Goal: Communication & Community: Answer question/provide support

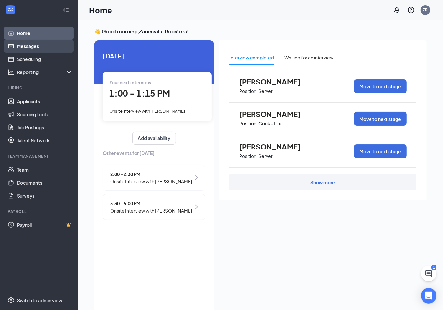
click at [33, 50] on link "Messages" at bounding box center [45, 46] width 56 height 13
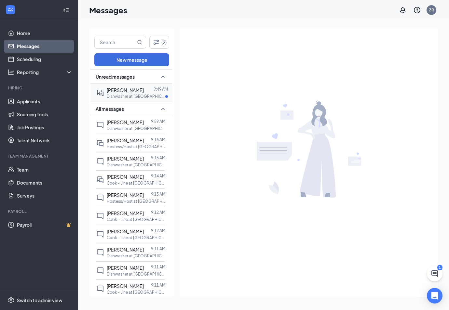
click at [133, 93] on span "[PERSON_NAME]" at bounding box center [125, 90] width 37 height 6
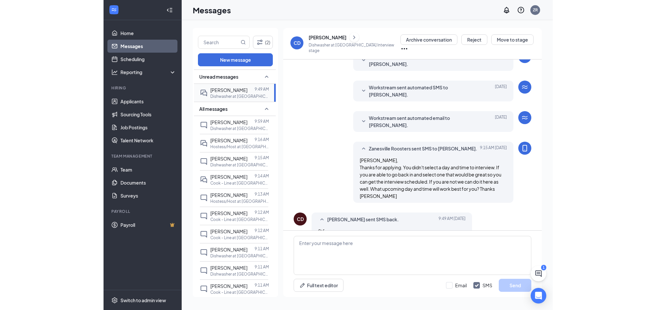
scroll to position [162, 0]
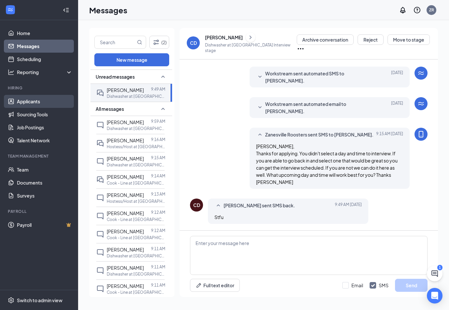
click at [27, 99] on link "Applicants" at bounding box center [45, 101] width 56 height 13
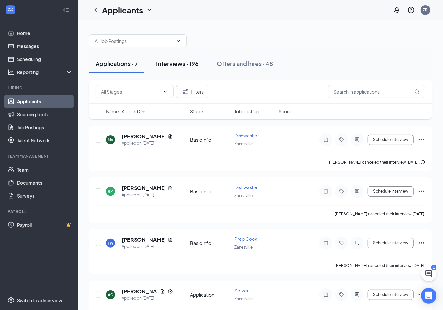
click at [177, 61] on div "Interviews · 196" at bounding box center [177, 64] width 43 height 8
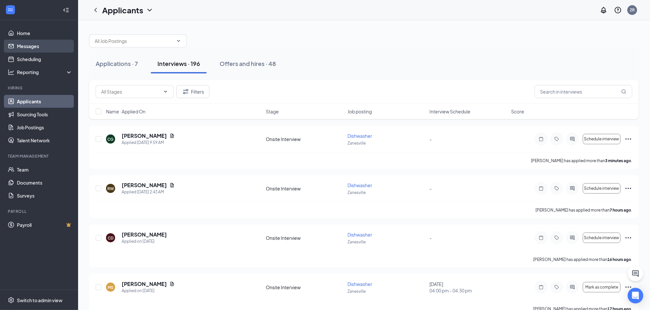
click at [29, 46] on link "Messages" at bounding box center [45, 46] width 56 height 13
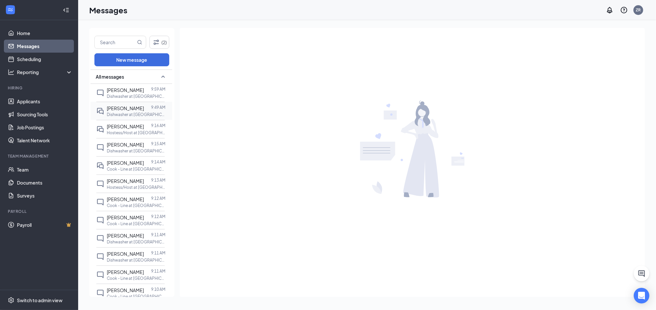
click at [141, 111] on span "[PERSON_NAME]" at bounding box center [125, 108] width 37 height 6
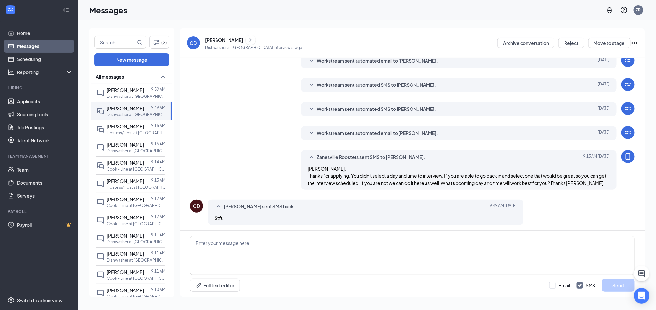
scroll to position [94, 0]
click at [136, 94] on p "Dishwasher at [GEOGRAPHIC_DATA]" at bounding box center [136, 97] width 59 height 6
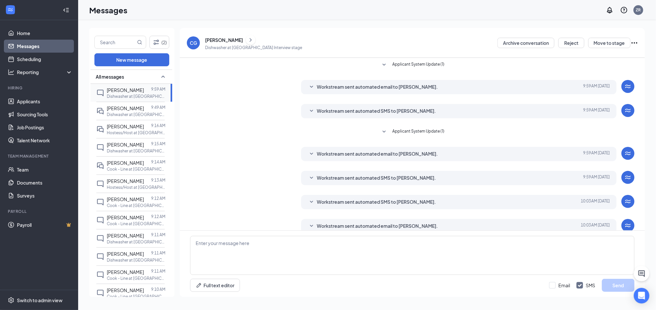
scroll to position [28, 0]
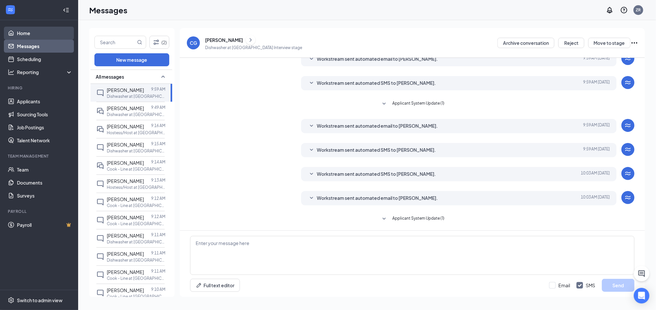
click at [30, 30] on link "Home" at bounding box center [45, 33] width 56 height 13
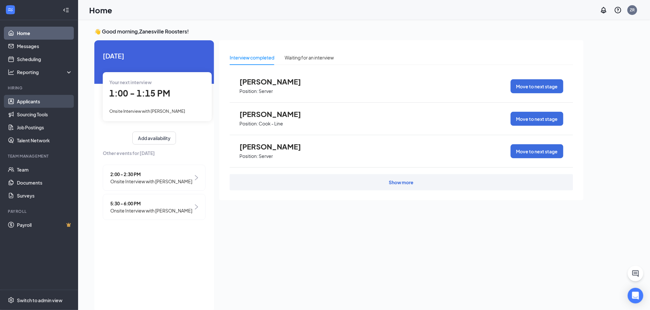
click at [26, 99] on link "Applicants" at bounding box center [45, 101] width 56 height 13
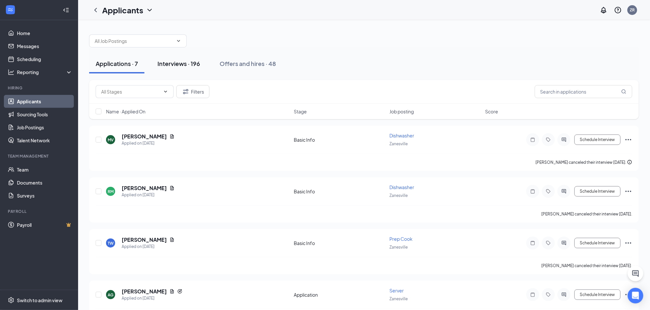
click at [188, 63] on div "Interviews · 196" at bounding box center [178, 64] width 43 height 8
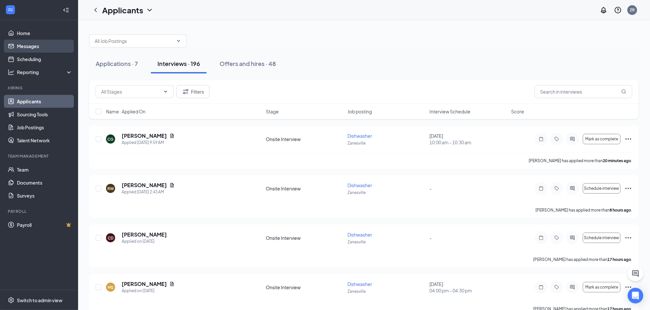
click at [33, 45] on link "Messages" at bounding box center [45, 46] width 56 height 13
